Goal: Task Accomplishment & Management: Complete application form

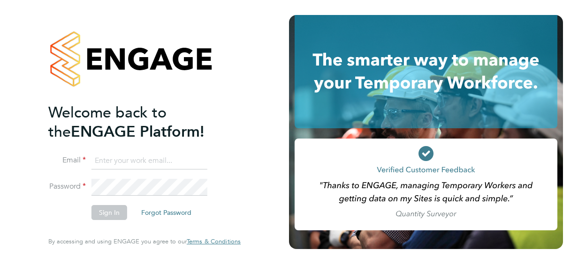
type input "grace.guest4@justice.gov.uk"
click at [111, 215] on button "Sign In" at bounding box center [109, 212] width 36 height 15
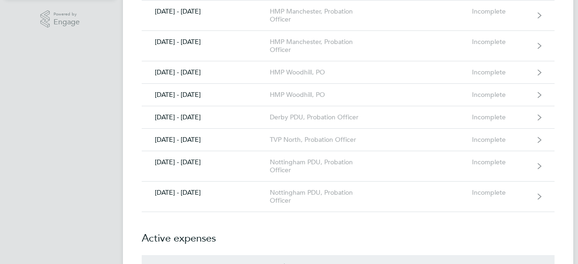
scroll to position [244, 0]
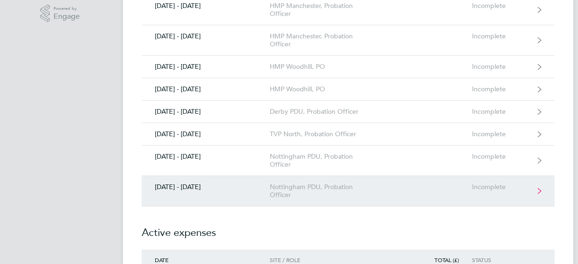
click at [346, 196] on div "Nottingham PDU, Probation Officer" at bounding box center [323, 191] width 107 height 16
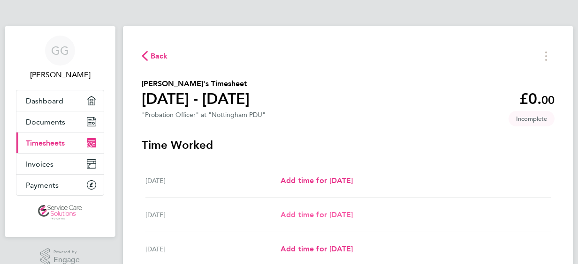
click at [338, 212] on span "Add time for [DATE]" at bounding box center [316, 215] width 72 height 9
select select "30"
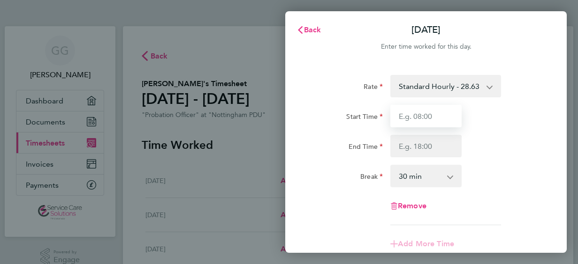
click at [439, 123] on input "Start Time" at bounding box center [425, 116] width 71 height 23
type input "08:00"
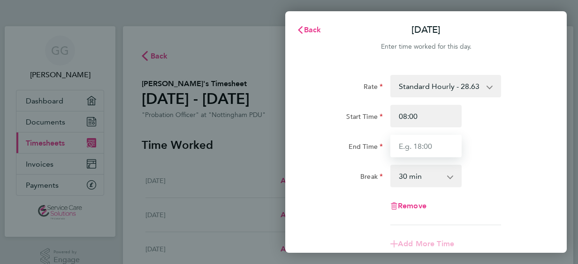
click at [409, 150] on input "End Time" at bounding box center [425, 146] width 71 height 23
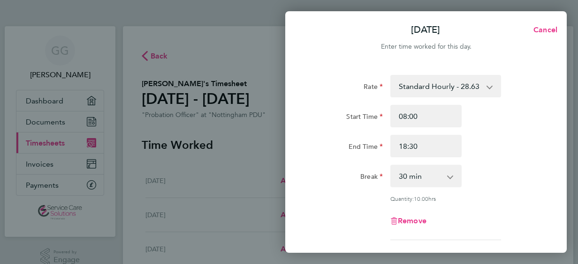
click at [501, 192] on div "Rate Standard Hourly - 28.63 Start Time 08:00 End Time 18:30 Break 0 min 15 min…" at bounding box center [425, 157] width 229 height 165
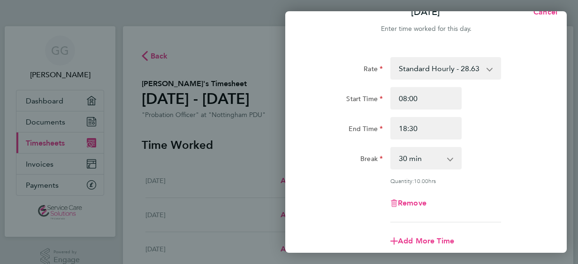
scroll to position [19, 0]
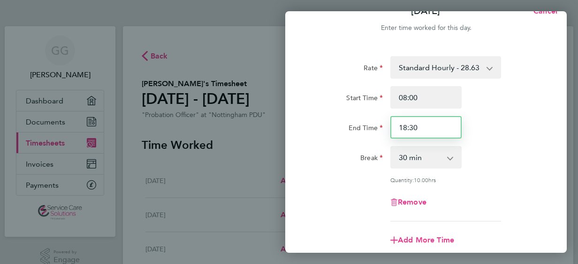
click at [439, 125] on input "18:30" at bounding box center [425, 127] width 71 height 23
type input "1"
type input "17:30"
click at [489, 149] on div "Break 0 min 15 min 30 min 45 min 60 min 75 min 90 min" at bounding box center [426, 157] width 236 height 23
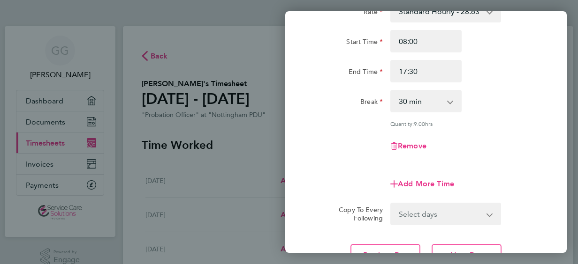
scroll to position [94, 0]
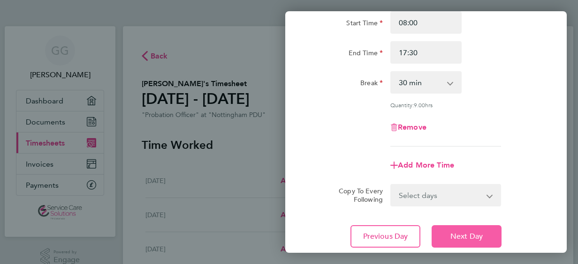
click at [470, 233] on span "Next Day" at bounding box center [466, 236] width 32 height 9
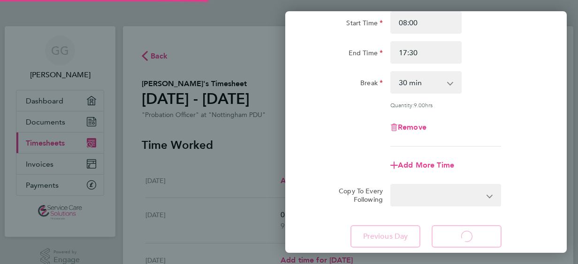
select select "30"
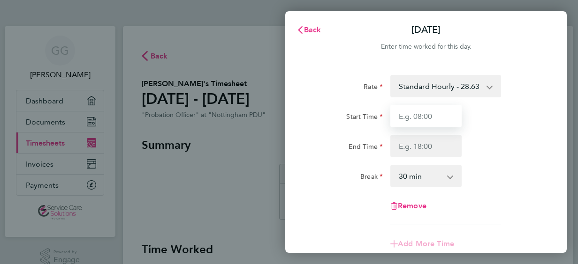
click at [442, 115] on input "Start Time" at bounding box center [425, 116] width 71 height 23
type input "07:30"
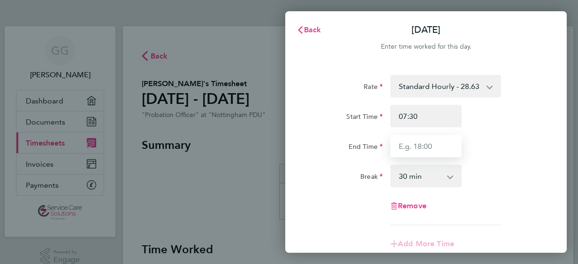
click at [416, 142] on input "End Time" at bounding box center [425, 146] width 71 height 23
type input "18:30"
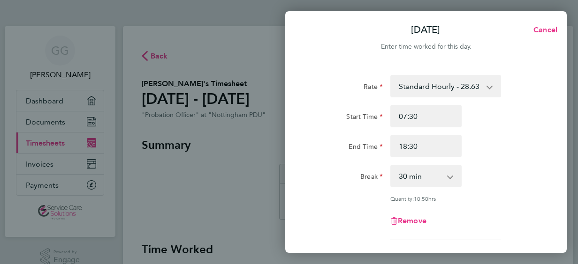
click at [497, 176] on div "Break 0 min 15 min 30 min 45 min 60 min 75 min 90 min" at bounding box center [426, 176] width 236 height 23
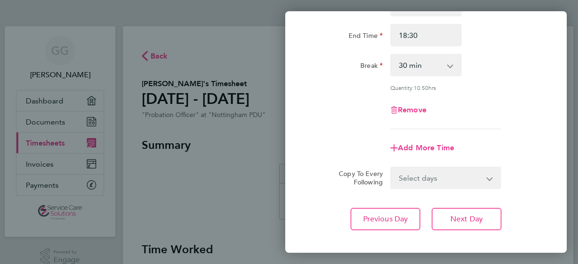
scroll to position [113, 0]
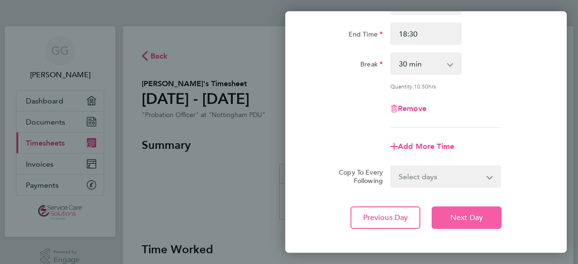
click at [466, 225] on button "Next Day" at bounding box center [466, 218] width 70 height 23
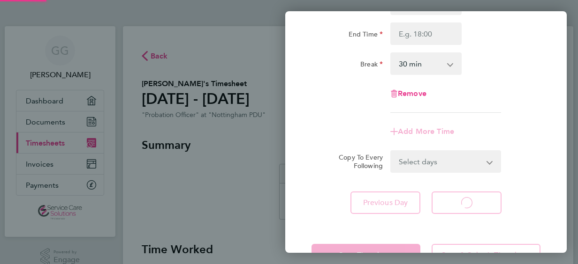
select select "30"
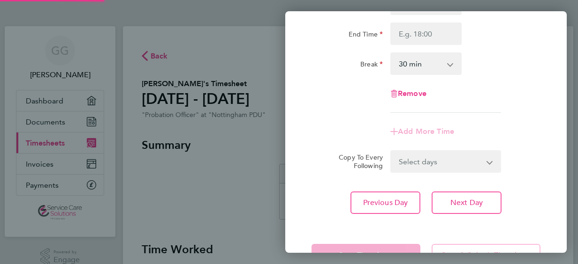
click at [491, 67] on div "Break 0 min 15 min 30 min 45 min 60 min 75 min 90 min" at bounding box center [426, 64] width 236 height 23
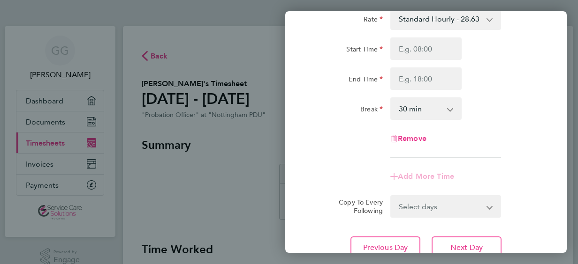
scroll to position [56, 0]
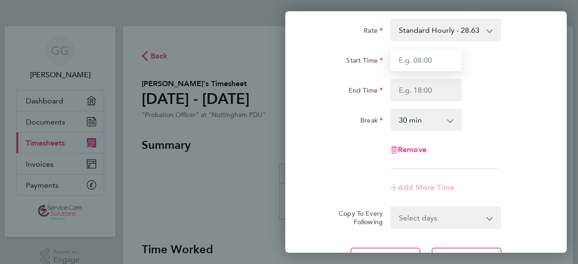
click at [454, 65] on input "Start Time" at bounding box center [425, 60] width 71 height 23
type input "08:00"
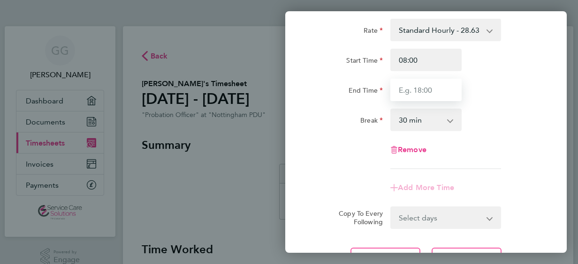
click at [416, 93] on input "End Time" at bounding box center [425, 90] width 71 height 23
type input "18:00"
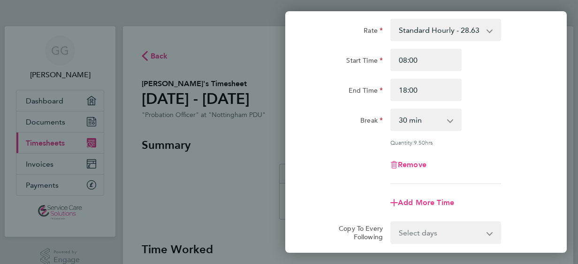
click at [498, 114] on div "Break 0 min 15 min 30 min 45 min 60 min 75 min 90 min" at bounding box center [426, 120] width 236 height 23
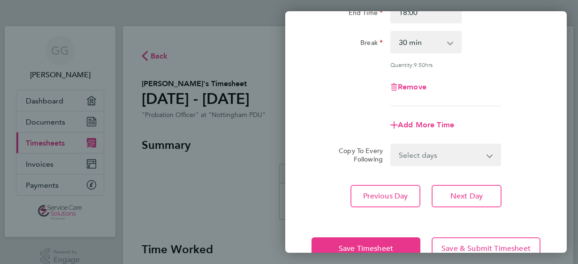
scroll to position [150, 0]
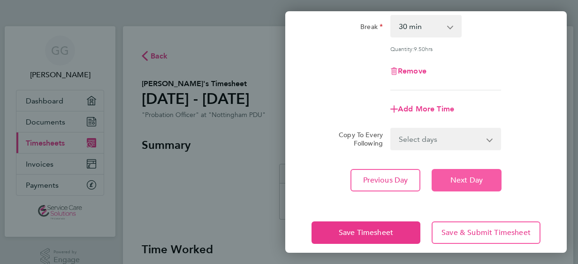
click at [476, 180] on span "Next Day" at bounding box center [466, 180] width 32 height 9
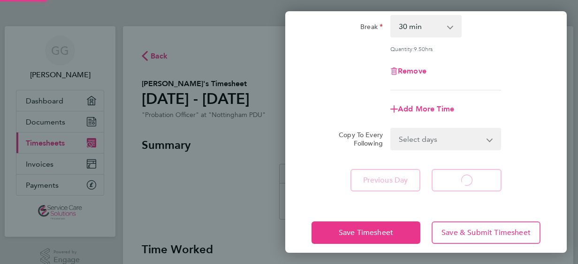
select select "30"
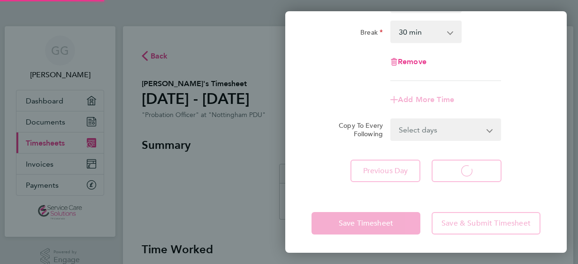
select select "30"
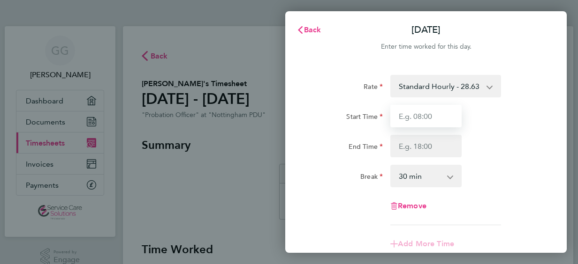
click at [422, 117] on input "Start Time" at bounding box center [425, 116] width 71 height 23
type input "08:00"
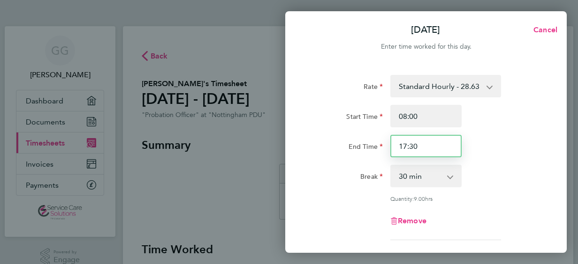
click at [432, 149] on input "17:30" at bounding box center [425, 146] width 71 height 23
type input "17:00"
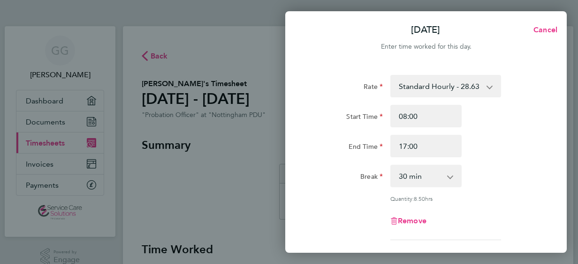
click at [479, 157] on div "End Time 17:00" at bounding box center [426, 146] width 236 height 23
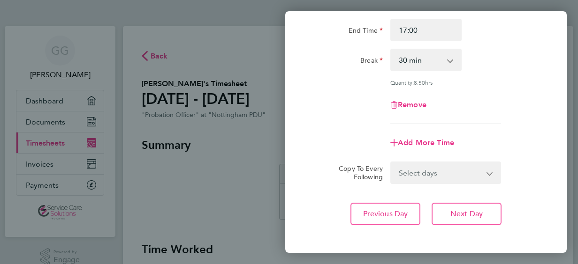
scroll to position [150, 0]
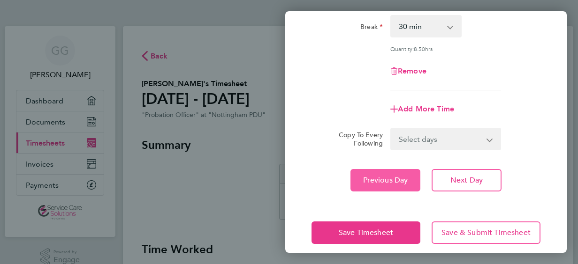
click at [397, 178] on span "Previous Day" at bounding box center [385, 180] width 45 height 9
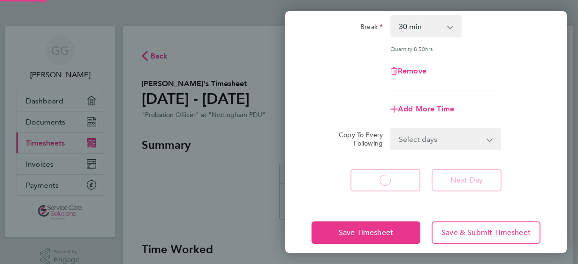
select select "30"
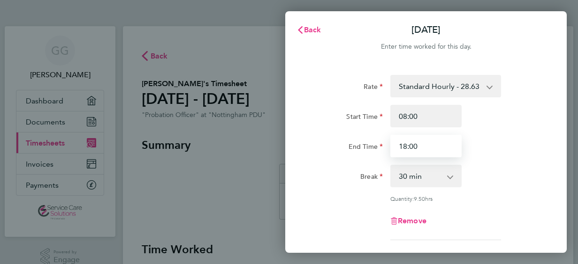
click at [421, 144] on input "18:00" at bounding box center [425, 146] width 71 height 23
click at [406, 148] on input "18:00" at bounding box center [425, 146] width 71 height 23
click at [412, 148] on input "18:00" at bounding box center [425, 146] width 71 height 23
type input "18:30"
click at [504, 149] on div "End Time 18:30" at bounding box center [426, 146] width 236 height 23
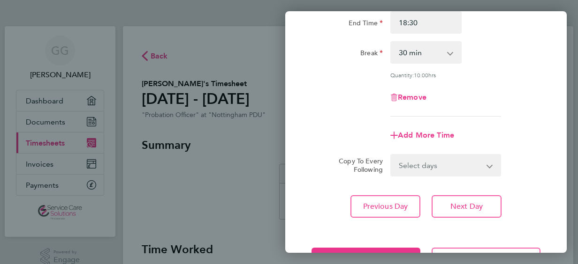
scroll to position [159, 0]
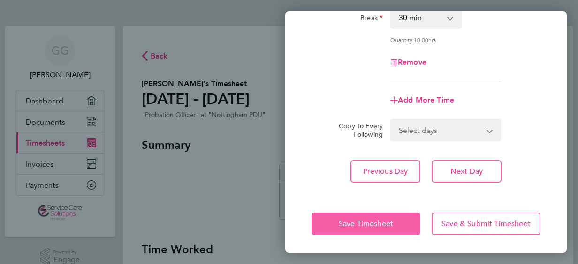
click at [338, 217] on button "Save Timesheet" at bounding box center [365, 224] width 109 height 23
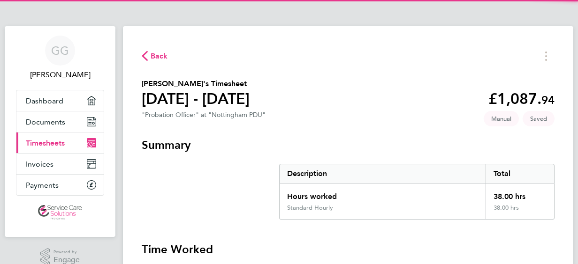
click at [384, 248] on h3 "Time Worked" at bounding box center [348, 249] width 413 height 15
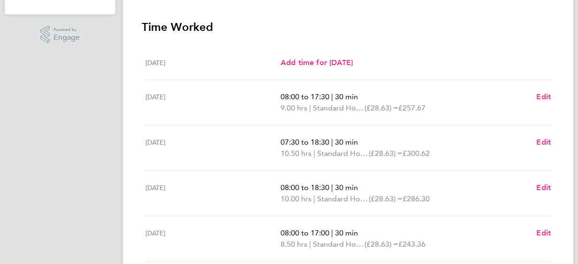
scroll to position [225, 0]
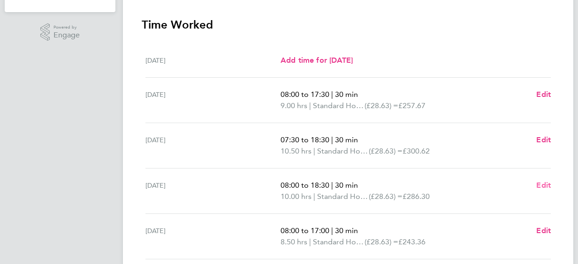
click at [540, 187] on span "Edit" at bounding box center [543, 185] width 15 height 9
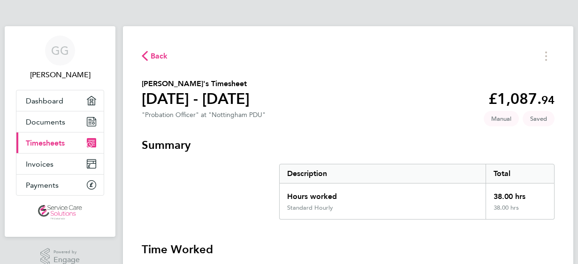
select select "30"
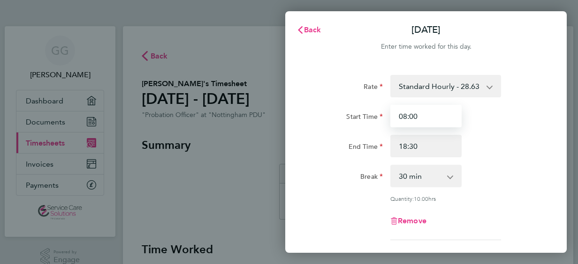
drag, startPoint x: 402, startPoint y: 117, endPoint x: 363, endPoint y: 120, distance: 39.5
click at [363, 120] on div "Start Time 08:00" at bounding box center [426, 116] width 236 height 23
type input "0"
type input "08:00"
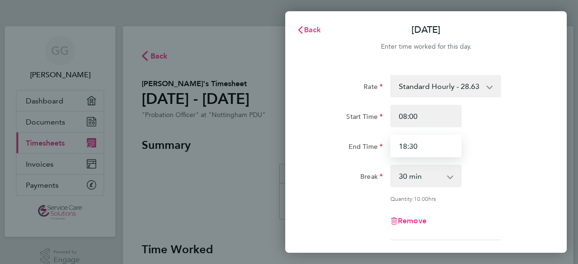
click at [410, 140] on input "18:30" at bounding box center [425, 146] width 71 height 23
click at [405, 147] on input "18:30" at bounding box center [425, 146] width 71 height 23
type input "18:00"
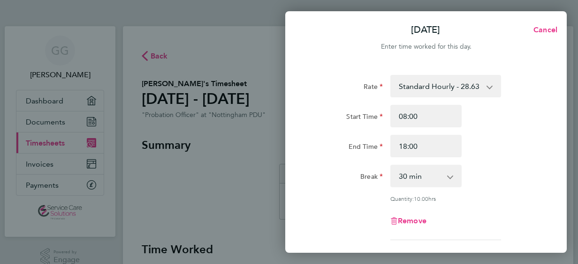
click at [491, 161] on div "Rate Standard Hourly - 28.63 Start Time 08:00 End Time 18:00 Break 0 min 15 min…" at bounding box center [425, 157] width 229 height 165
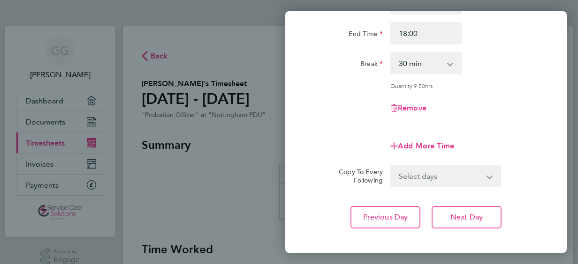
scroll to position [131, 0]
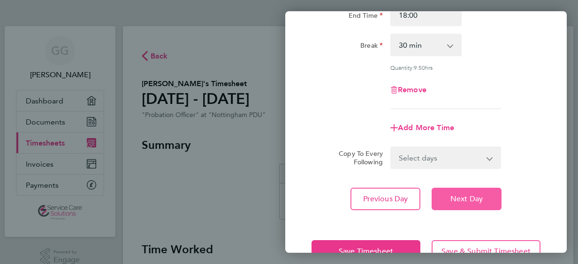
click at [458, 202] on span "Next Day" at bounding box center [466, 199] width 32 height 9
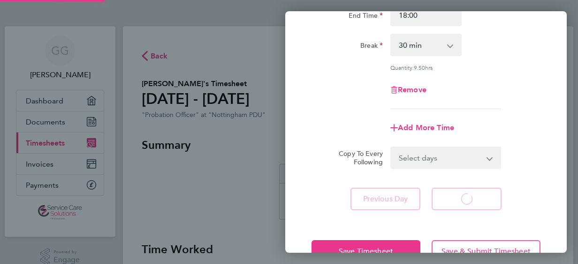
select select "30"
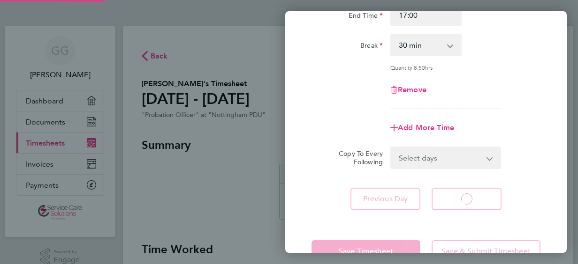
select select "30"
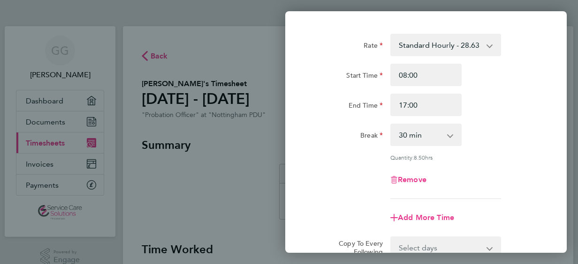
scroll to position [38, 0]
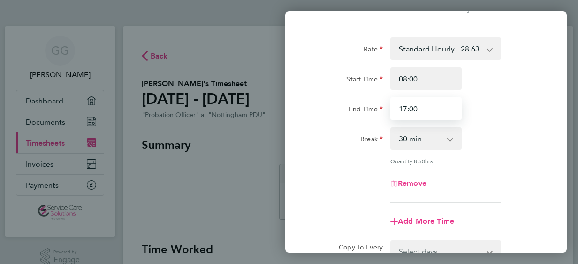
click at [439, 110] on input "17:00" at bounding box center [425, 109] width 71 height 23
type input "16:30"
click at [487, 143] on div "Break 0 min 15 min 30 min 45 min 60 min 75 min 90 min" at bounding box center [426, 139] width 236 height 23
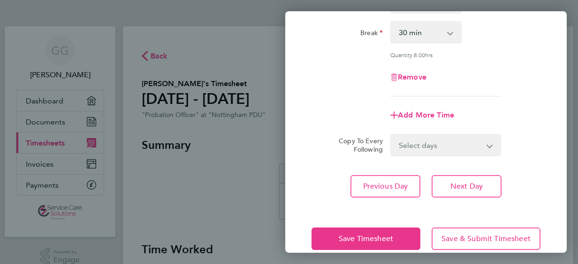
scroll to position [159, 0]
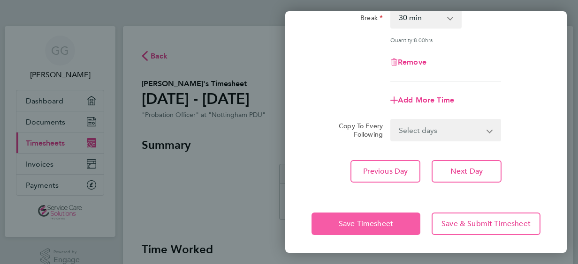
click at [394, 214] on button "Save Timesheet" at bounding box center [365, 224] width 109 height 23
